Goal: Task Accomplishment & Management: Use online tool/utility

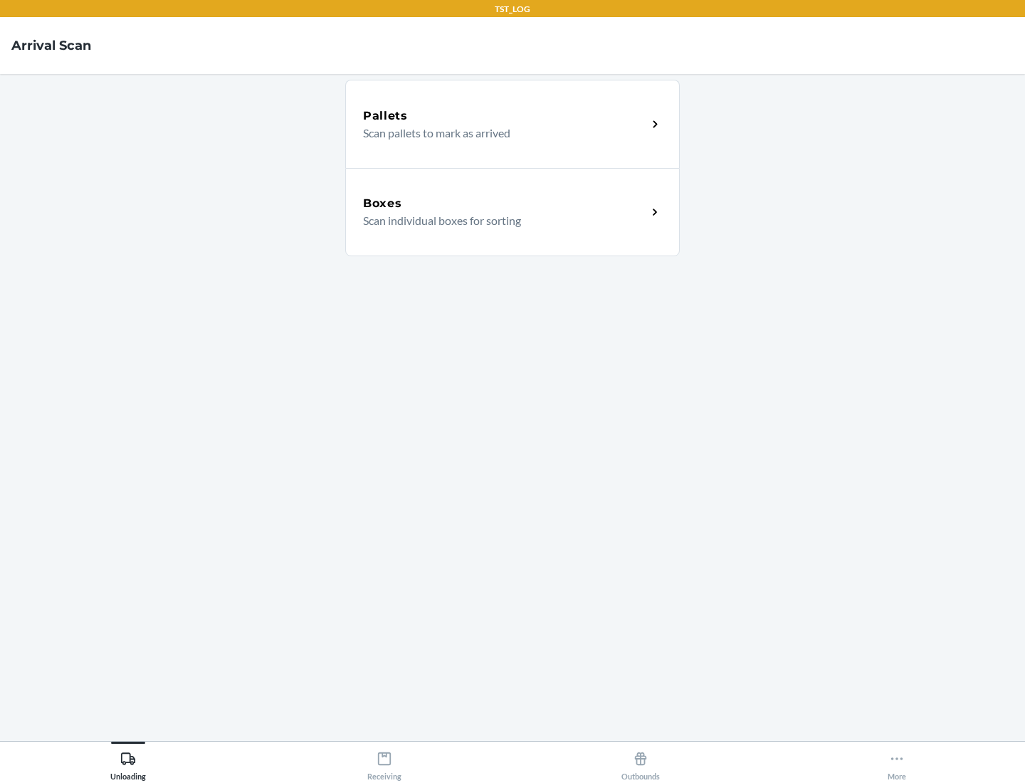
click at [505, 204] on div "Boxes" at bounding box center [505, 203] width 284 height 17
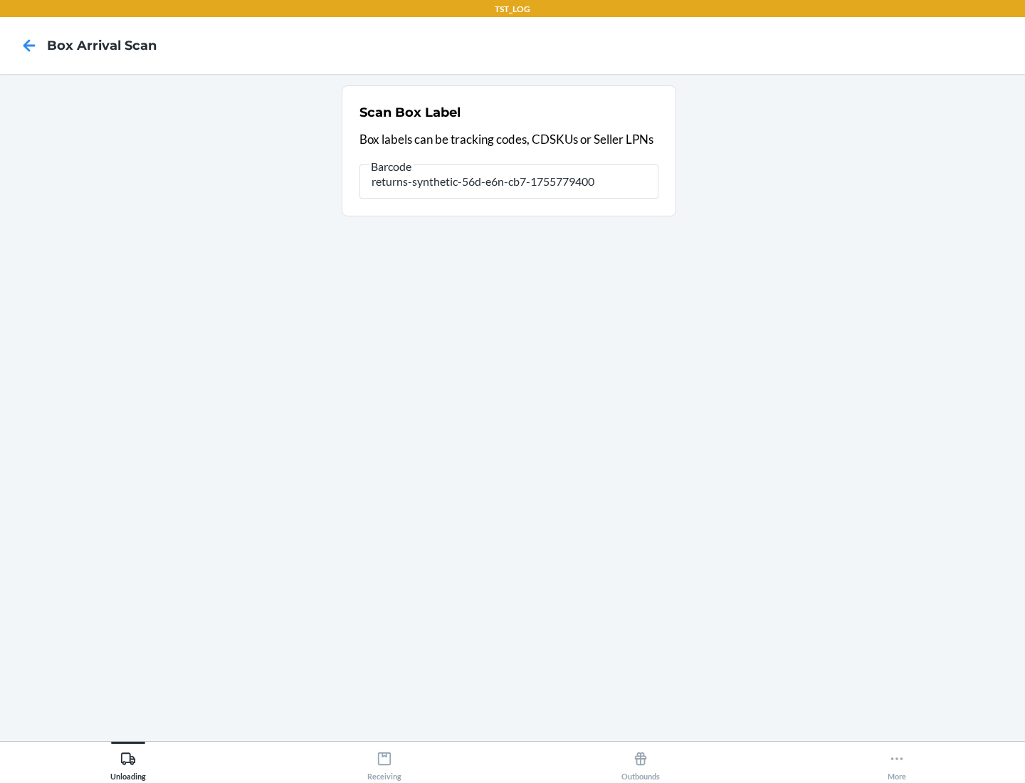
type input "returns-synthetic-56d-e6n-cb7-1755779400"
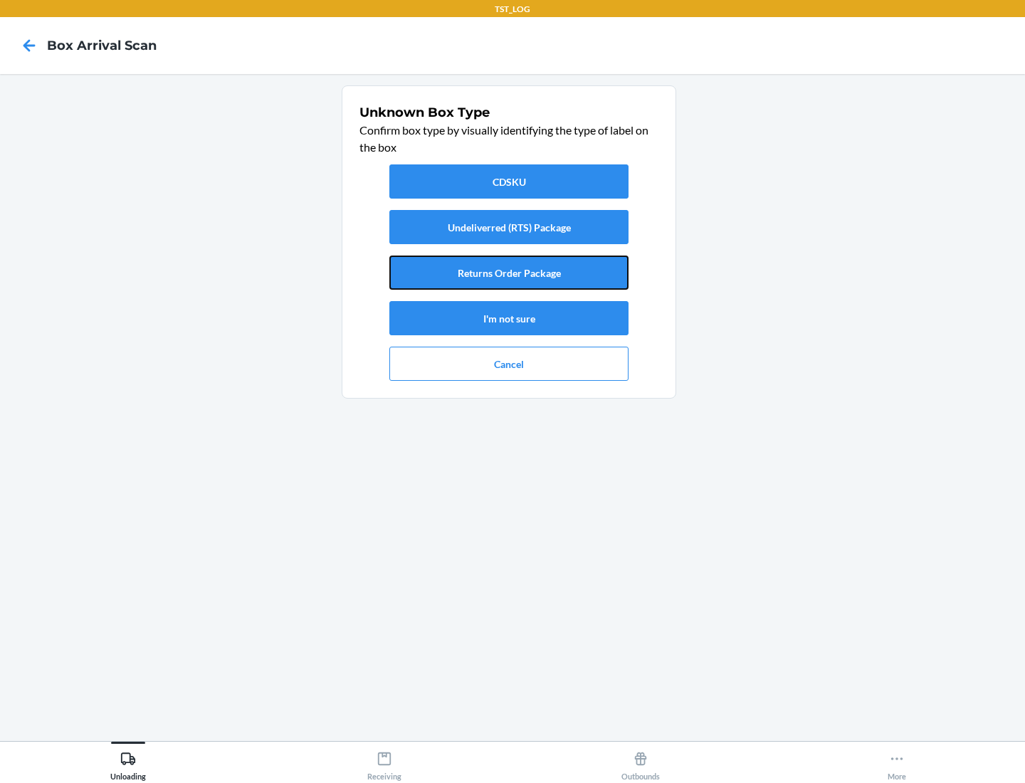
click at [509, 273] on button "Returns Order Package" at bounding box center [508, 273] width 239 height 34
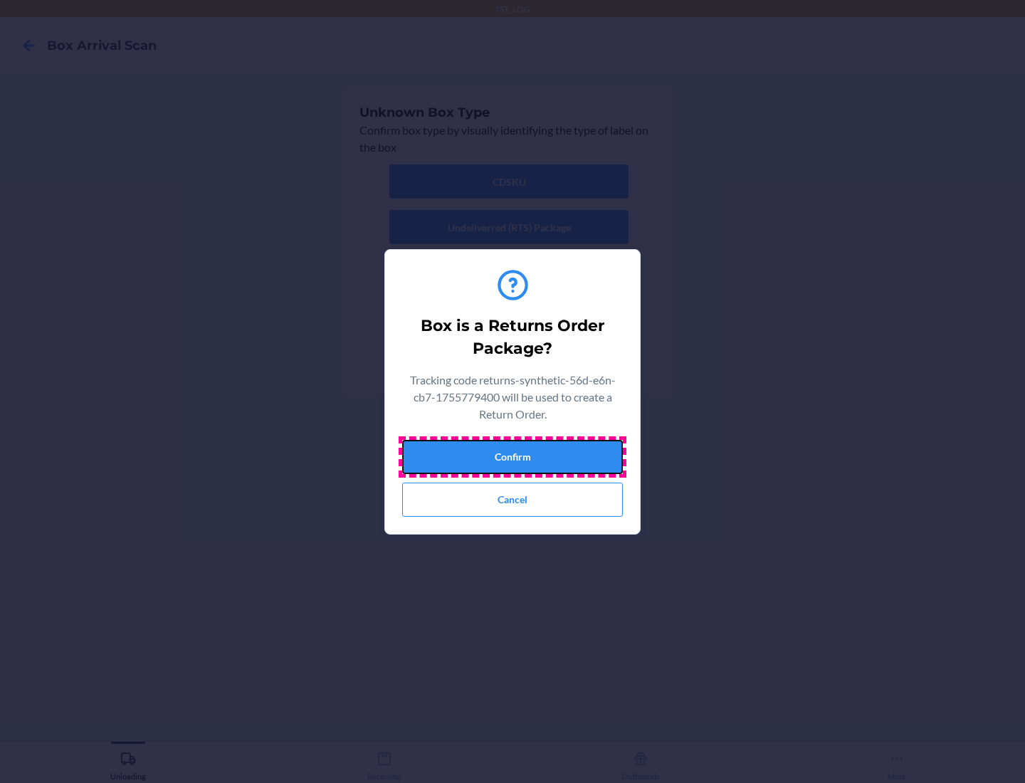
click at [513, 456] on button "Confirm" at bounding box center [512, 457] width 221 height 34
